Goal: Task Accomplishment & Management: Complete application form

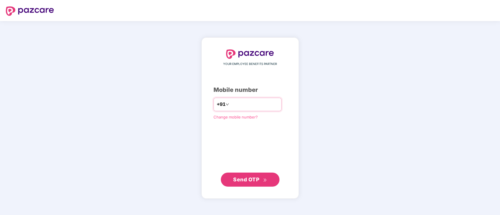
type input "**********"
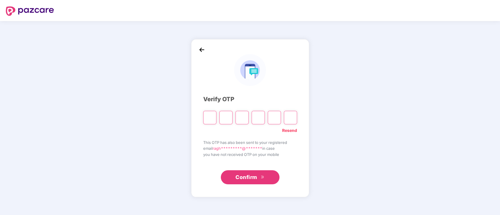
type input "*"
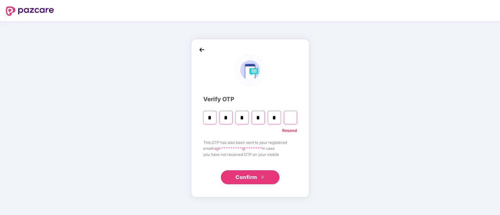
type input "*"
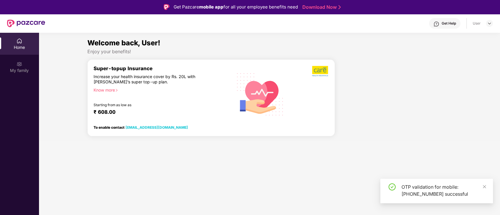
click at [21, 45] on div "Home" at bounding box center [19, 48] width 39 height 6
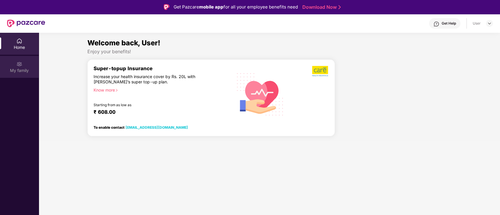
click at [17, 69] on div "My family" at bounding box center [19, 71] width 39 height 6
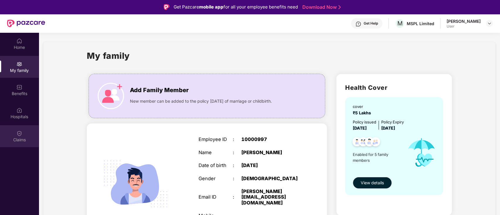
click at [23, 133] on div "Claims" at bounding box center [19, 136] width 39 height 22
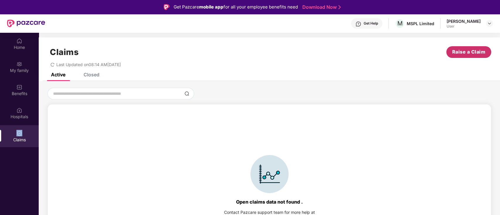
click at [465, 53] on span "Raise a Claim" at bounding box center [468, 51] width 33 height 7
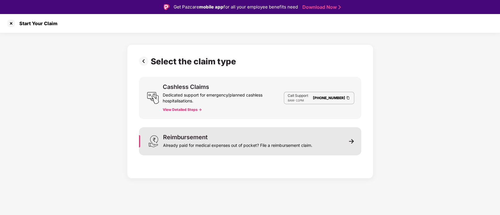
click at [276, 138] on div "Reimbursement Already paid for medical expenses out of pocket? File a reimburse…" at bounding box center [237, 141] width 149 height 14
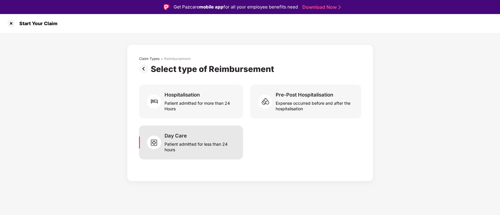
click at [206, 144] on div "Patient admitted for less than 24 hours" at bounding box center [199, 145] width 71 height 13
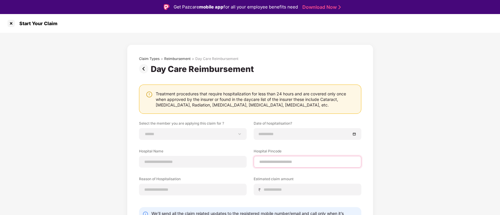
click at [286, 163] on input at bounding box center [307, 162] width 98 height 6
click at [449, 128] on div "**********" at bounding box center [250, 147] width 500 height 229
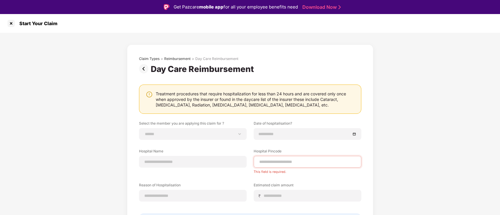
scroll to position [14, 0]
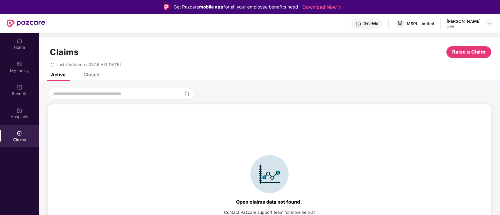
click at [25, 135] on div "Claims" at bounding box center [19, 136] width 39 height 22
click at [460, 52] on span "Raise a Claim" at bounding box center [468, 51] width 33 height 7
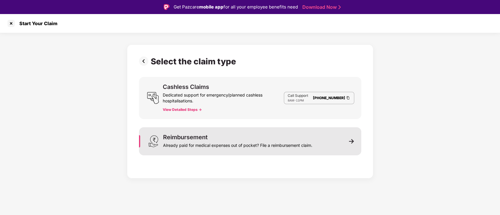
click at [318, 135] on div "Reimbursement Already paid for medical expenses out of pocket? File a reimburse…" at bounding box center [250, 141] width 222 height 28
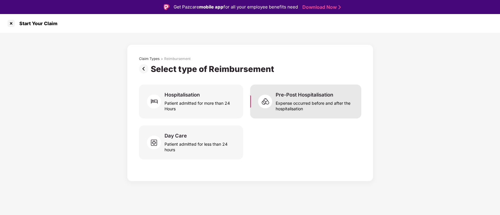
click at [305, 106] on div "Expense occurred before and after the hospitalisation" at bounding box center [314, 104] width 79 height 13
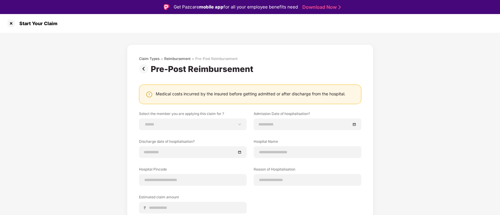
scroll to position [14, 0]
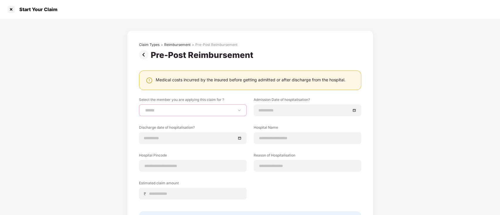
click at [164, 111] on select "**********" at bounding box center [193, 110] width 98 height 5
select select "**********"
click at [144, 108] on select "**********" at bounding box center [193, 110] width 98 height 5
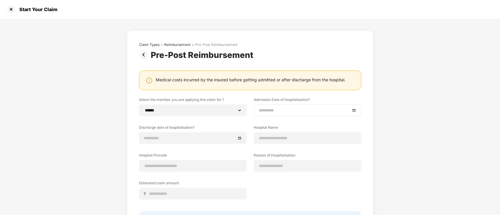
click at [302, 109] on input at bounding box center [304, 110] width 92 height 6
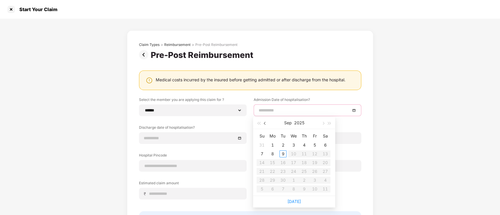
click at [264, 124] on button "button" at bounding box center [265, 123] width 6 height 12
type input "**********"
click at [263, 181] on div "29" at bounding box center [261, 180] width 7 height 7
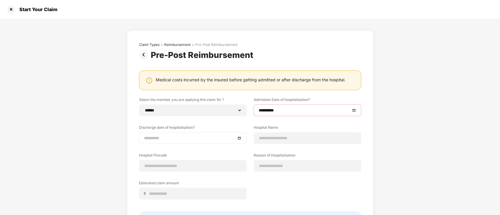
click at [165, 136] on input at bounding box center [190, 138] width 92 height 6
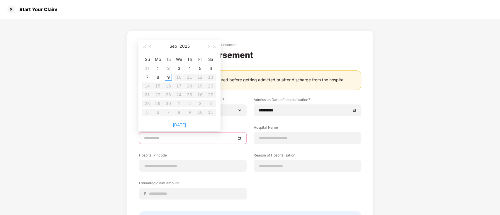
type input "**********"
click at [150, 48] on button "button" at bounding box center [150, 46] width 6 height 12
type input "**********"
click at [168, 68] on div "1" at bounding box center [168, 68] width 7 height 7
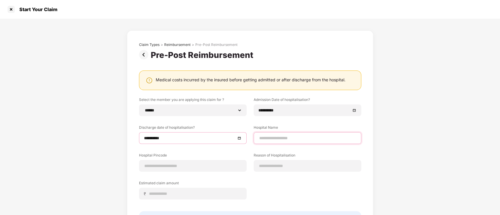
click at [293, 139] on input at bounding box center [307, 138] width 98 height 6
type input "**********"
click at [202, 166] on input at bounding box center [193, 166] width 98 height 6
type input "******"
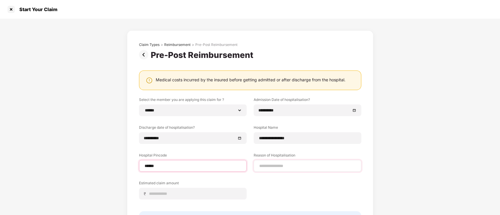
select select "*********"
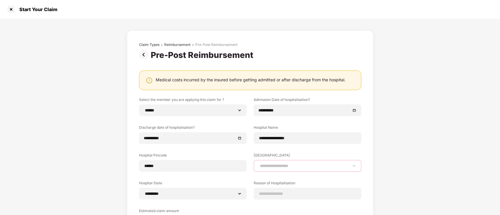
click at [273, 167] on select "**********" at bounding box center [307, 166] width 98 height 5
select select "******"
click at [258, 164] on select "**********" at bounding box center [307, 166] width 98 height 5
click at [288, 165] on select "**********" at bounding box center [307, 166] width 98 height 5
click at [497, 117] on div "**********" at bounding box center [250, 156] width 500 height 275
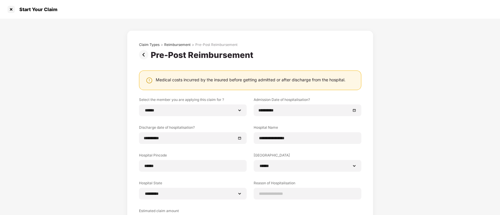
click at [408, 142] on div "**********" at bounding box center [250, 156] width 500 height 275
click at [278, 168] on select "**********" at bounding box center [307, 166] width 98 height 5
click at [258, 164] on select "**********" at bounding box center [307, 166] width 98 height 5
click at [282, 195] on input at bounding box center [307, 194] width 98 height 6
type input "**********"
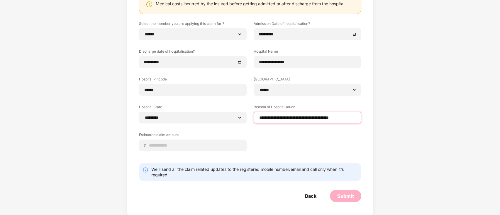
scroll to position [70, 0]
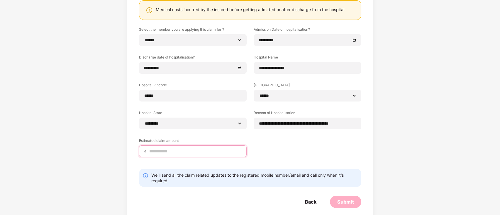
click at [181, 152] on input at bounding box center [195, 152] width 93 height 6
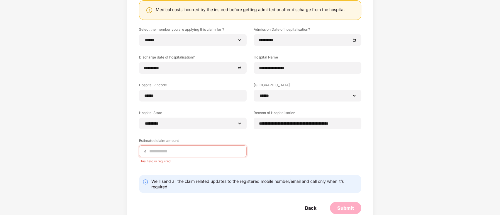
click at [280, 144] on div "**********" at bounding box center [250, 99] width 222 height 145
click at [186, 152] on input at bounding box center [195, 152] width 93 height 6
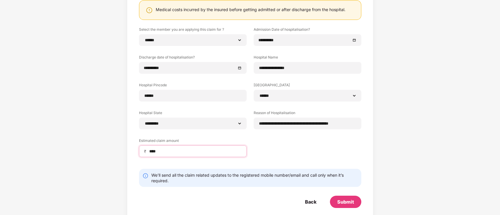
type input "****"
drag, startPoint x: 499, startPoint y: 150, endPoint x: 497, endPoint y: 114, distance: 36.7
click at [497, 114] on div "**********" at bounding box center [250, 85] width 500 height 275
click at [343, 202] on div "Submit" at bounding box center [345, 202] width 17 height 6
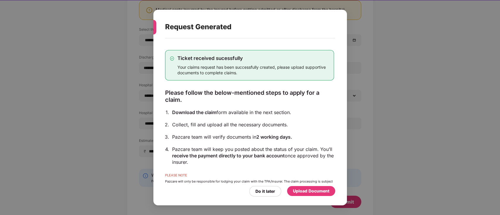
click at [298, 191] on div "Upload Document" at bounding box center [311, 191] width 36 height 6
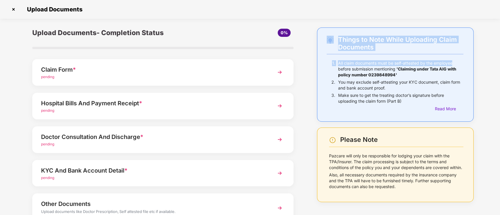
drag, startPoint x: 499, startPoint y: 17, endPoint x: 500, endPoint y: 55, distance: 37.5
click at [499, 55] on html "Get Pazcare mobile app for all your employee benefits need Download Now Upload …" at bounding box center [250, 93] width 500 height 215
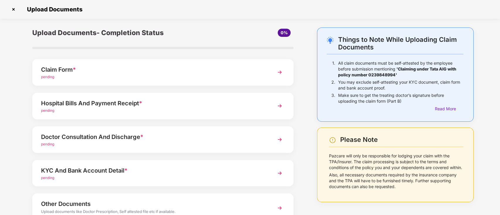
click at [250, 31] on div "0%" at bounding box center [260, 33] width 65 height 8
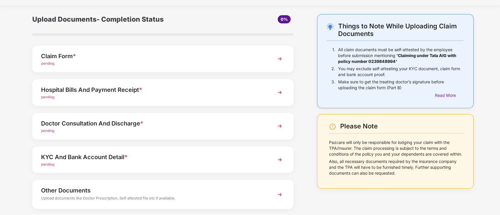
scroll to position [12, 0]
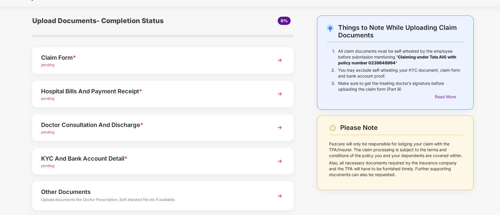
click at [278, 61] on img at bounding box center [279, 60] width 11 height 11
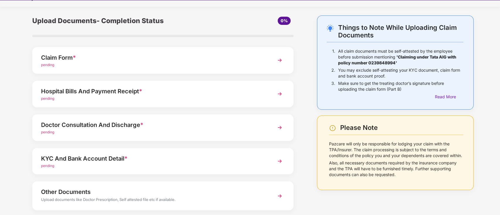
scroll to position [0, 0]
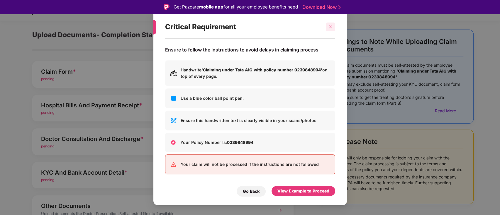
click at [331, 27] on icon "close" at bounding box center [330, 26] width 3 height 3
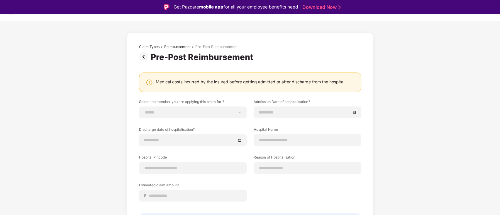
scroll to position [14, 0]
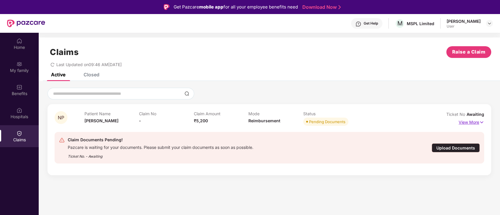
click at [475, 123] on p "View More" at bounding box center [470, 122] width 25 height 8
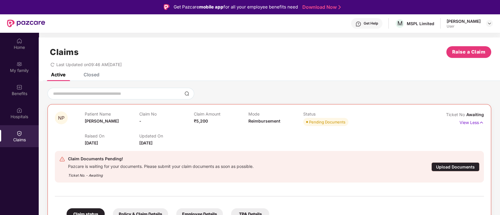
click at [162, 115] on p "Claim No" at bounding box center [166, 114] width 55 height 5
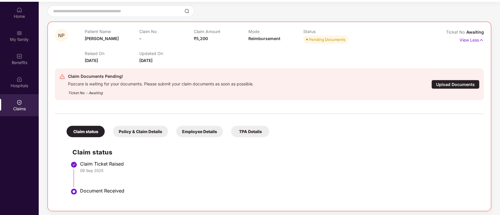
scroll to position [33, 0]
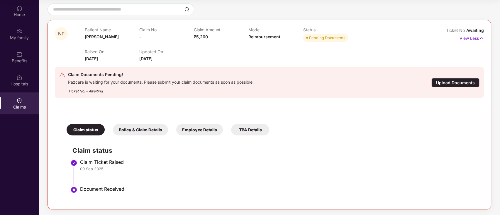
click at [454, 84] on div "Upload Documents" at bounding box center [455, 82] width 48 height 9
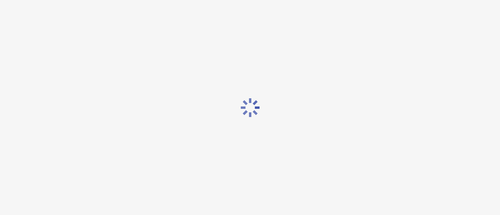
scroll to position [14, 0]
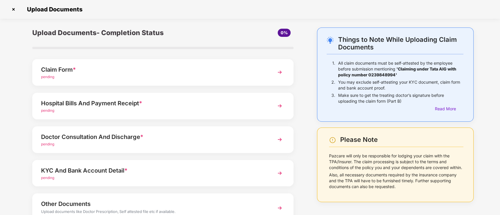
click at [278, 105] on img at bounding box center [279, 106] width 11 height 11
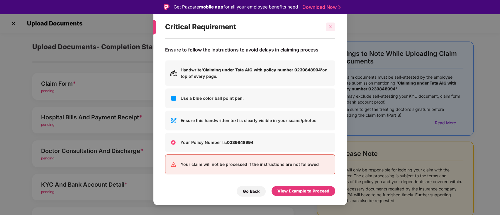
click at [330, 28] on icon "close" at bounding box center [330, 27] width 4 height 4
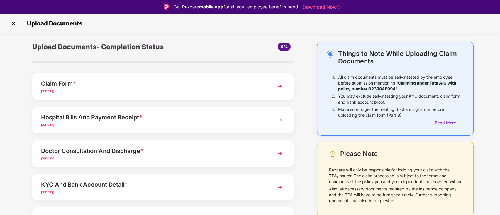
scroll to position [14, 0]
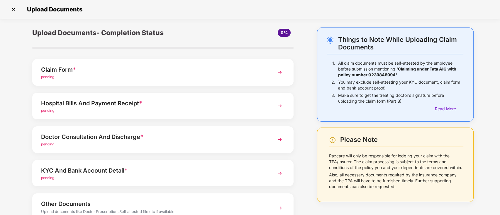
click at [279, 71] on img at bounding box center [279, 72] width 11 height 11
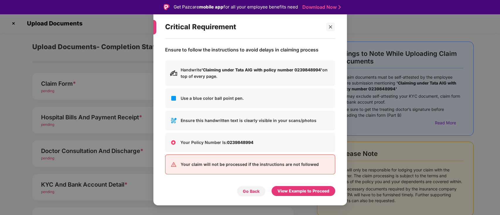
click at [253, 190] on div "Go Back" at bounding box center [251, 191] width 17 height 6
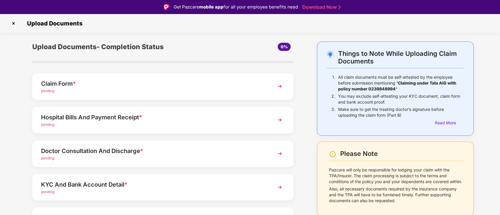
click at [277, 120] on img at bounding box center [279, 120] width 11 height 11
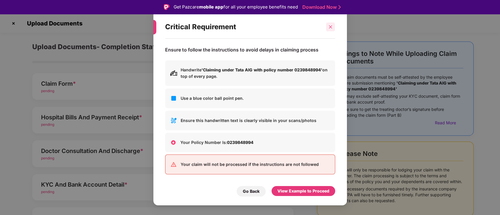
click at [330, 28] on icon "close" at bounding box center [330, 27] width 4 height 4
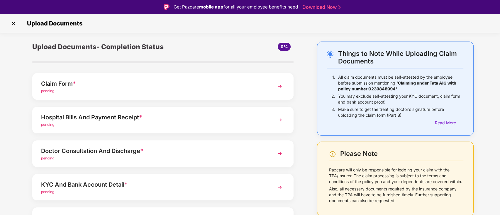
click at [130, 128] on div "Hospital Bills And Payment Receipt * pending" at bounding box center [162, 120] width 261 height 27
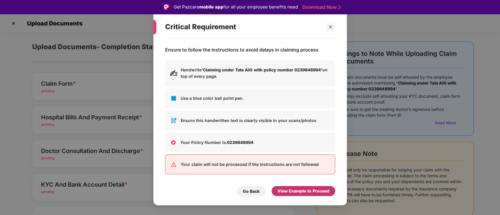
click at [289, 191] on div "View Example to Proceed" at bounding box center [303, 191] width 52 height 6
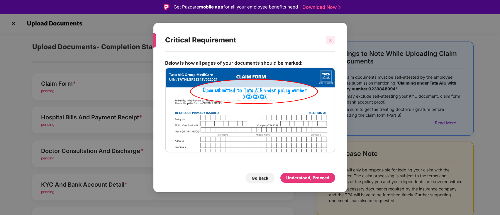
click at [331, 39] on icon "close" at bounding box center [330, 40] width 4 height 4
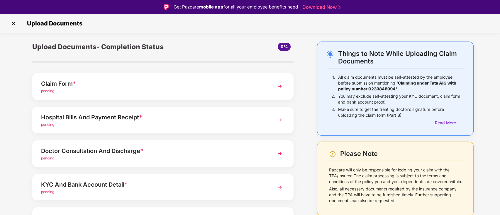
click at [283, 119] on img at bounding box center [279, 120] width 11 height 11
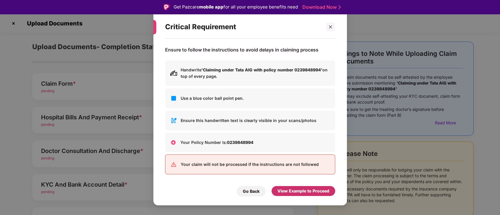
click at [289, 190] on div "View Example to Proceed" at bounding box center [303, 191] width 52 height 6
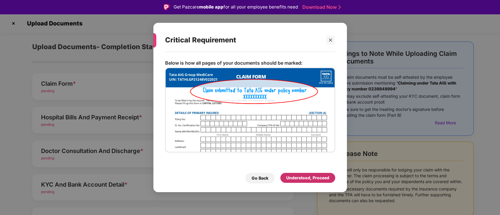
click at [296, 177] on div "Understood, Proceed" at bounding box center [307, 178] width 43 height 6
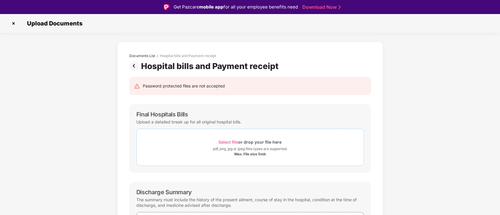
click at [226, 143] on span "Select file" at bounding box center [228, 142] width 20 height 5
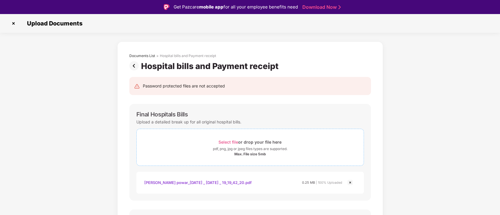
click at [223, 140] on span "Select file" at bounding box center [228, 142] width 20 height 5
click at [230, 142] on span "Select file" at bounding box center [228, 142] width 20 height 5
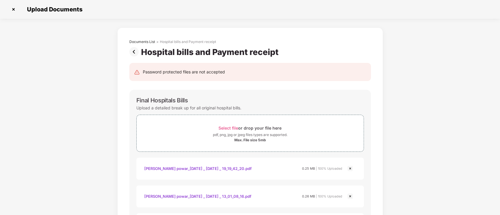
click at [367, 121] on div "Final Hospitals Bills Upload a detailed break up for all original hospital bill…" at bounding box center [249, 166] width 241 height 153
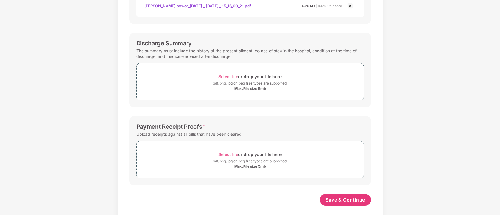
scroll to position [224, 0]
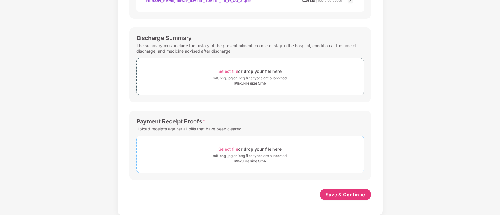
click at [231, 148] on span "Select file" at bounding box center [228, 149] width 20 height 5
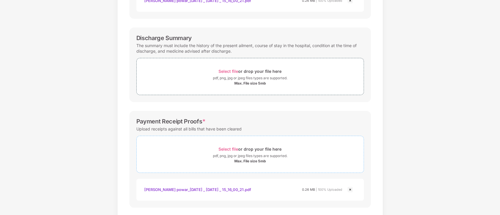
click at [229, 149] on span "Select file" at bounding box center [228, 149] width 20 height 5
click at [230, 148] on span "Select file" at bounding box center [228, 149] width 20 height 5
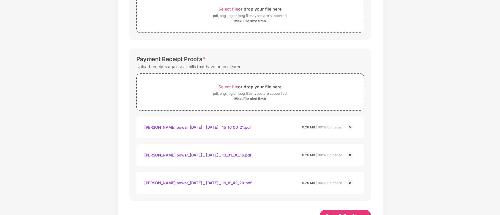
scroll to position [307, 0]
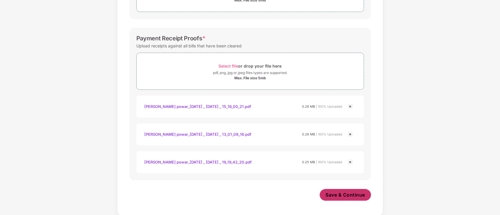
click at [348, 193] on span "Save & Continue" at bounding box center [345, 195] width 40 height 6
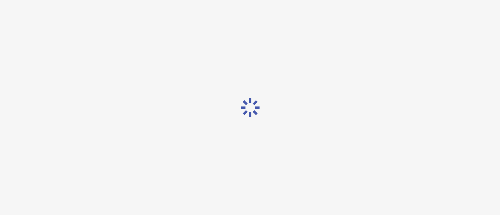
scroll to position [0, 0]
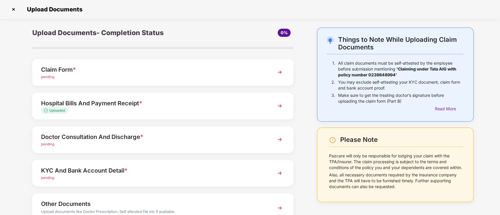
click at [92, 174] on div "KYC And Bank Account Detail *" at bounding box center [152, 170] width 223 height 9
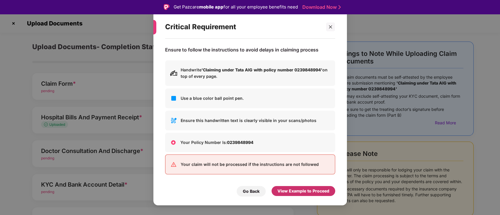
click at [294, 190] on div "View Example to Proceed" at bounding box center [303, 191] width 52 height 6
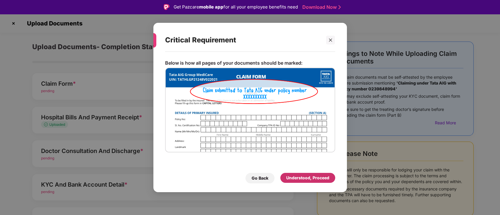
click at [312, 178] on div "Understood, Proceed" at bounding box center [307, 178] width 43 height 6
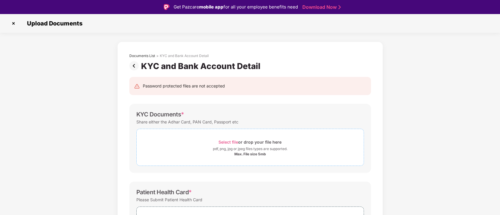
click at [229, 142] on span "Select file" at bounding box center [228, 142] width 20 height 5
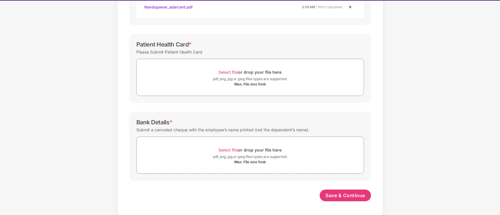
scroll to position [14, 0]
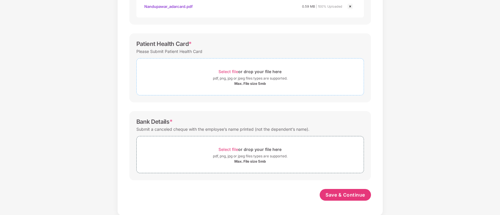
click at [231, 71] on span "Select file" at bounding box center [228, 71] width 20 height 5
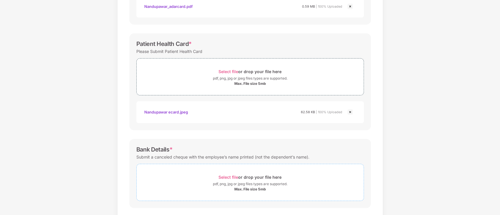
click at [228, 179] on span "Select file" at bounding box center [228, 177] width 20 height 5
drag, startPoint x: 498, startPoint y: 187, endPoint x: 499, endPoint y: 171, distance: 15.2
click at [499, 171] on div "Documents List > KYC and Bank Account Detail KYC and Bank Account Detail Passwo…" at bounding box center [250, 68] width 500 height 406
click at [431, 156] on div "Documents List > KYC and Bank Account Detail KYC and Bank Account Detail Passwo…" at bounding box center [250, 68] width 500 height 406
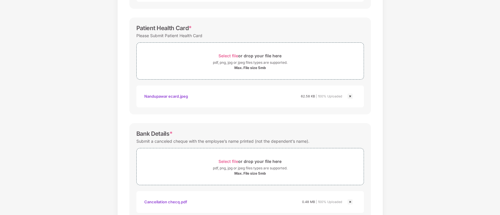
scroll to position [218, 0]
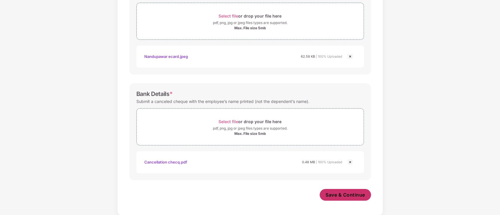
click at [335, 190] on button "Save & Continue" at bounding box center [344, 195] width 51 height 12
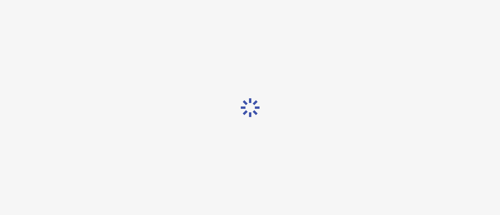
scroll to position [0, 0]
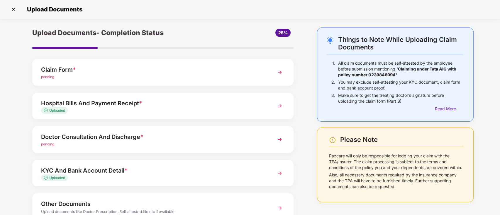
click at [305, 126] on div "Upload Documents- Completion Status 25% Claim Form * pending Hospital Bills And…" at bounding box center [163, 143] width 290 height 231
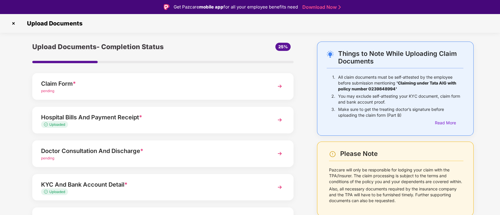
click at [280, 88] on img at bounding box center [279, 86] width 11 height 11
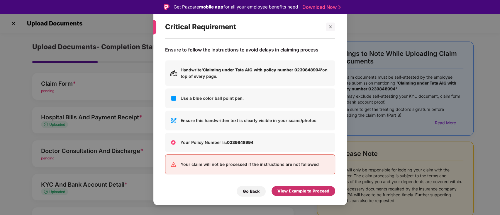
click at [290, 190] on div "View Example to Proceed" at bounding box center [303, 191] width 52 height 6
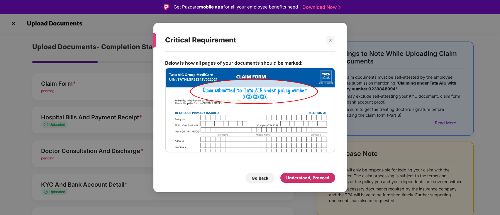
click at [293, 176] on div "Understood, Proceed" at bounding box center [307, 178] width 43 height 6
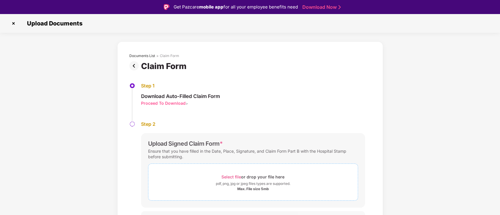
click at [232, 175] on span "Select file" at bounding box center [231, 177] width 20 height 5
click at [430, 129] on div "Documents List > Claim Form Claim Form Step 1 Download Auto-Filled Claim Form P…" at bounding box center [250, 162] width 500 height 241
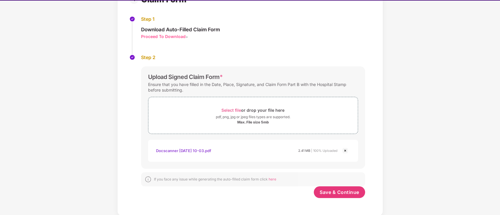
scroll to position [14, 0]
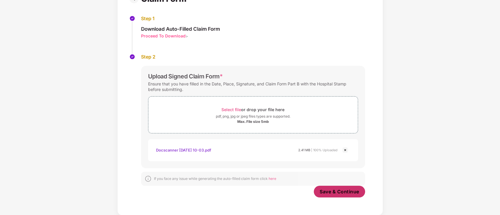
click at [335, 191] on span "Save & Continue" at bounding box center [339, 192] width 40 height 6
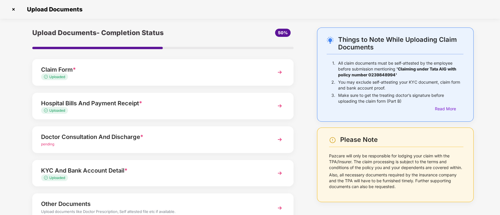
click at [304, 84] on div "Upload Documents- Completion Status 50% Claim Form * Uploaded Hospital Bills An…" at bounding box center [163, 143] width 290 height 231
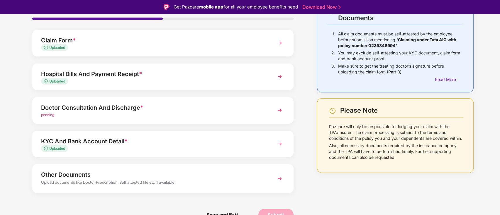
click at [305, 79] on div "Upload Documents- Completion Status 50% Claim Form * Uploaded Hospital Bills An…" at bounding box center [163, 113] width 290 height 231
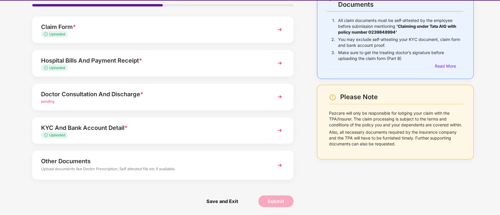
scroll to position [14, 0]
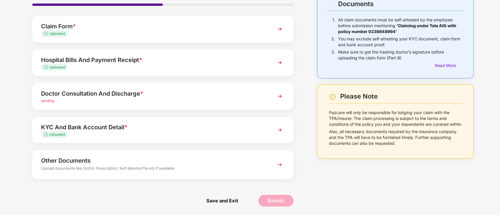
click at [280, 97] on img at bounding box center [279, 96] width 11 height 11
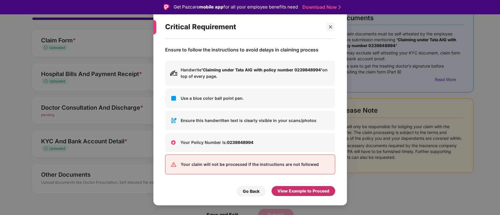
click at [306, 189] on div "View Example to Proceed" at bounding box center [303, 191] width 52 height 6
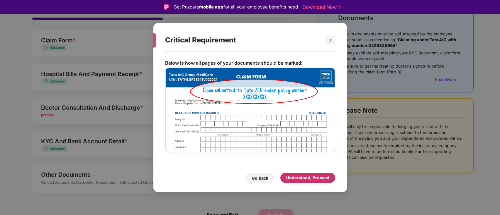
click at [301, 178] on div "Understood, Proceed" at bounding box center [307, 178] width 43 height 6
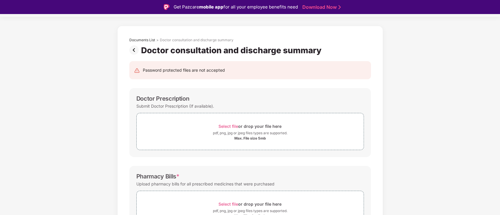
scroll to position [14, 0]
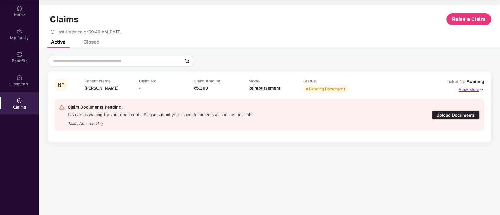
click at [472, 87] on p "View More" at bounding box center [470, 89] width 25 height 8
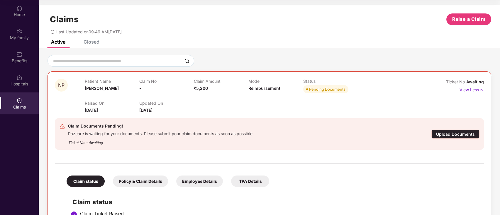
click at [134, 181] on div "Policy & Claim Details" at bounding box center [140, 181] width 55 height 11
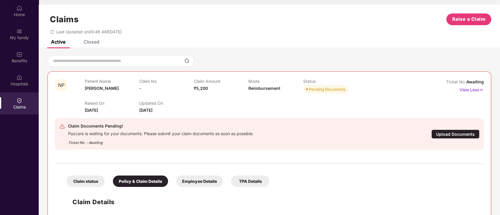
click at [198, 179] on div "Employee Details" at bounding box center [199, 181] width 47 height 11
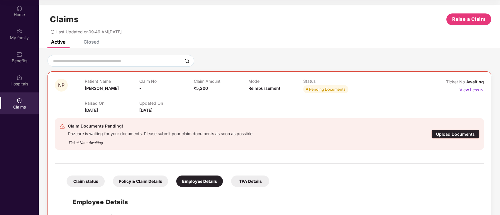
click at [263, 179] on div "TPA Details" at bounding box center [250, 181] width 38 height 11
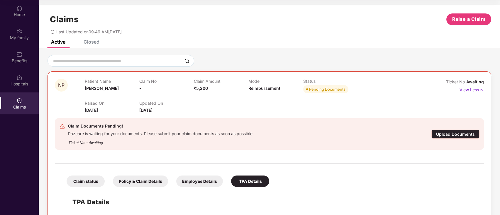
click at [83, 179] on div "Claim status" at bounding box center [86, 181] width 38 height 11
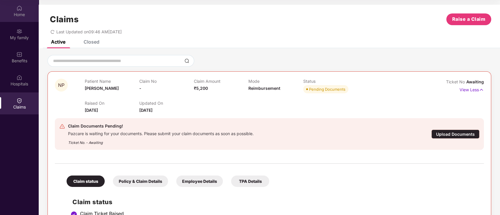
click at [19, 9] on img at bounding box center [19, 8] width 6 height 6
